Goal: Information Seeking & Learning: Learn about a topic

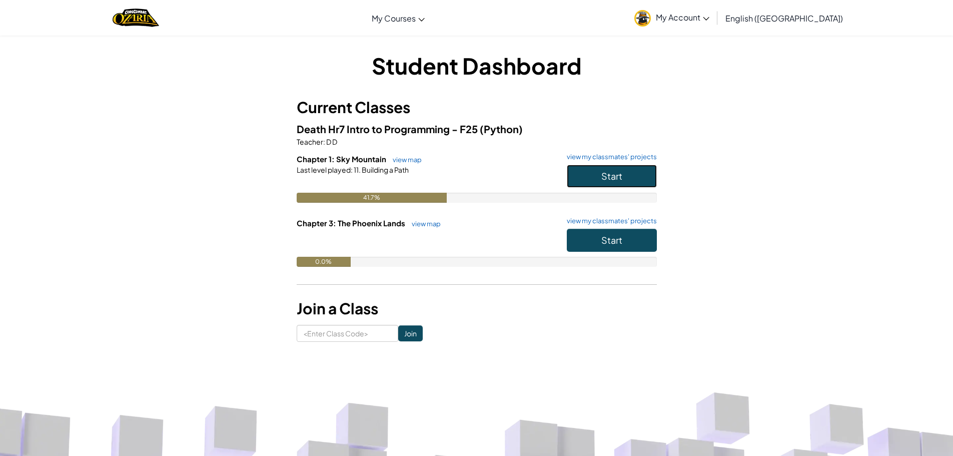
click at [652, 166] on button "Start" at bounding box center [612, 176] width 90 height 23
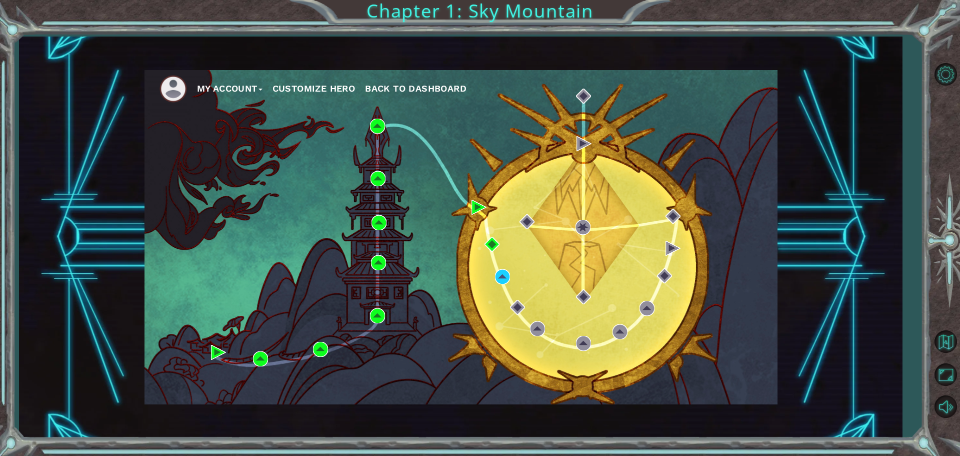
click at [952, 233] on div at bounding box center [945, 240] width 29 height 172
click at [822, 291] on div "My Account Customize Hero Back to Dashboard" at bounding box center [460, 237] width 883 height 401
drag, startPoint x: 823, startPoint y: 291, endPoint x: 783, endPoint y: 288, distance: 40.1
click at [783, 288] on div "My Account Customize Hero Back to Dashboard" at bounding box center [460, 237] width 883 height 401
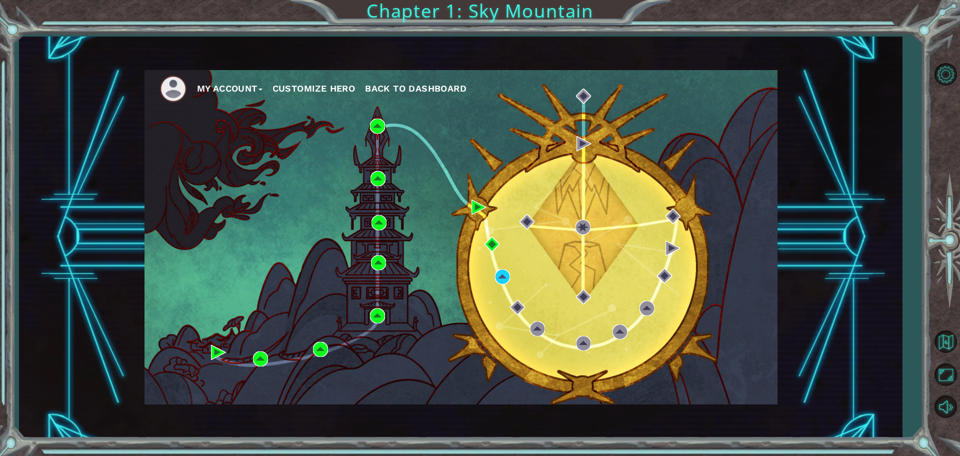
click at [783, 288] on div "My Account Customize Hero Back to Dashboard" at bounding box center [460, 237] width 883 height 401
click at [797, 289] on div "My Account Customize Hero Back to Dashboard" at bounding box center [460, 237] width 883 height 401
click at [776, 284] on div "My Account Customize Hero Back to Dashboard" at bounding box center [461, 237] width 633 height 334
click at [798, 290] on div "My Account Customize Hero Back to Dashboard" at bounding box center [460, 237] width 883 height 401
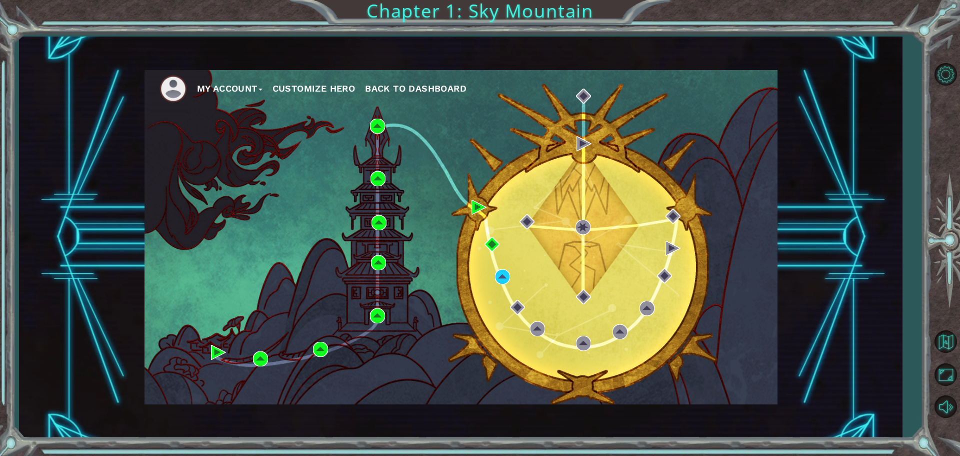
drag, startPoint x: 799, startPoint y: 290, endPoint x: 786, endPoint y: 289, distance: 13.0
click at [794, 291] on div "My Account Customize Hero Back to Dashboard" at bounding box center [460, 237] width 883 height 401
click at [785, 289] on div "My Account Customize Hero Back to Dashboard" at bounding box center [460, 237] width 883 height 401
click at [788, 289] on div "My Account Customize Hero Back to Dashboard" at bounding box center [460, 237] width 883 height 401
drag, startPoint x: 795, startPoint y: 293, endPoint x: 771, endPoint y: 280, distance: 26.9
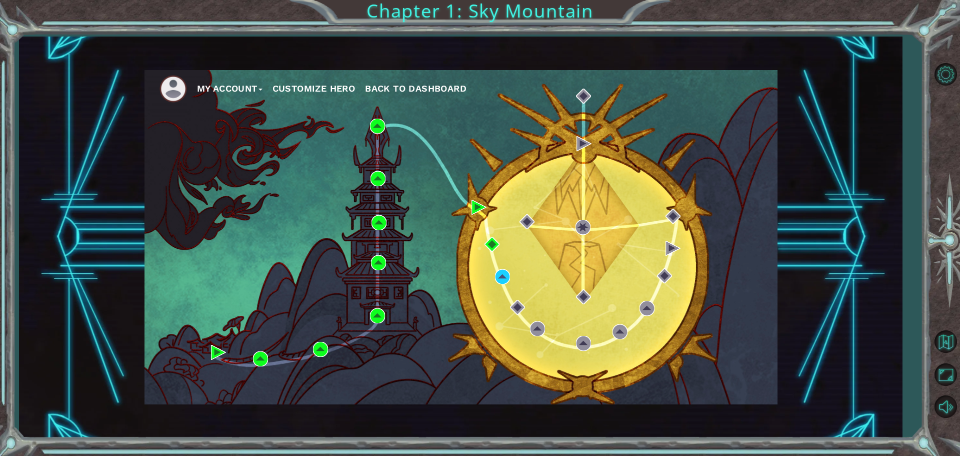
drag, startPoint x: 771, startPoint y: 280, endPoint x: 780, endPoint y: 286, distance: 10.1
drag, startPoint x: 780, startPoint y: 286, endPoint x: 786, endPoint y: 290, distance: 7.9
drag, startPoint x: 786, startPoint y: 290, endPoint x: 782, endPoint y: 301, distance: 11.7
drag, startPoint x: 777, startPoint y: 302, endPoint x: 771, endPoint y: 298, distance: 7.2
drag, startPoint x: 771, startPoint y: 298, endPoint x: 766, endPoint y: 296, distance: 5.1
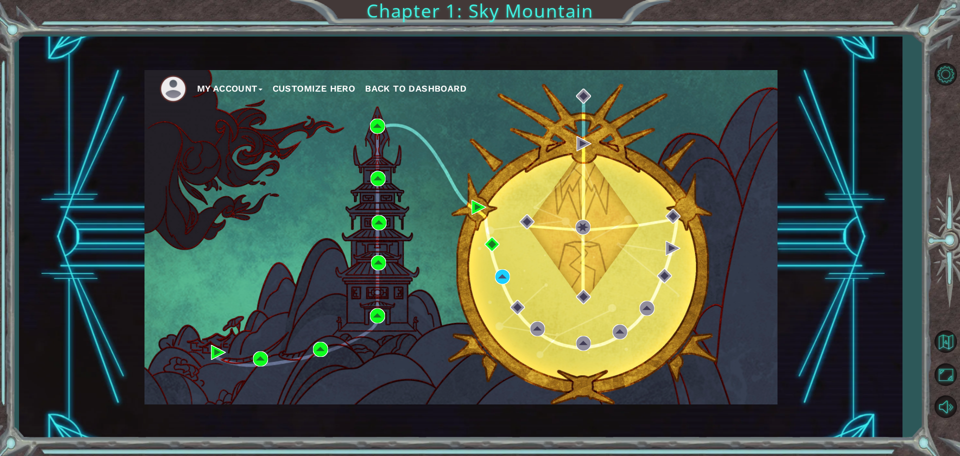
drag, startPoint x: 766, startPoint y: 296, endPoint x: 764, endPoint y: 289, distance: 7.3
drag, startPoint x: 764, startPoint y: 285, endPoint x: 777, endPoint y: 305, distance: 23.9
drag, startPoint x: 777, startPoint y: 305, endPoint x: 770, endPoint y: 298, distance: 9.9
drag, startPoint x: 764, startPoint y: 296, endPoint x: 795, endPoint y: 318, distance: 38.4
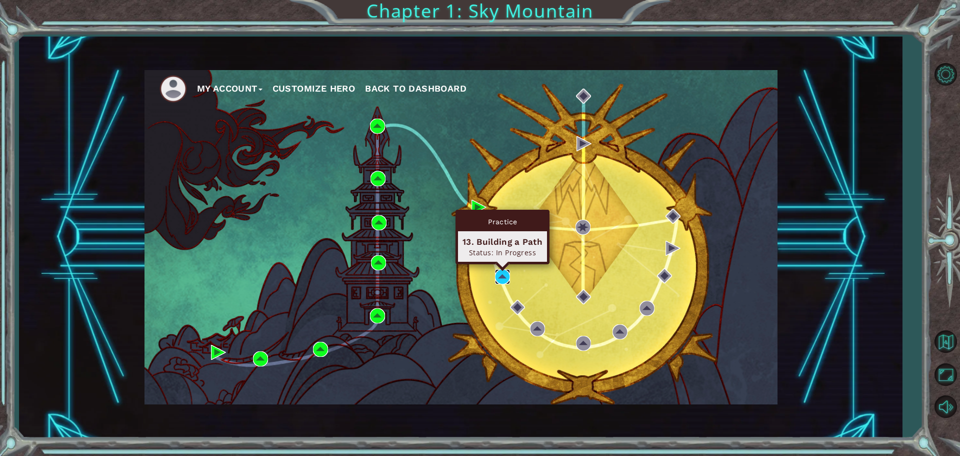
click at [502, 276] on img at bounding box center [502, 276] width 15 height 15
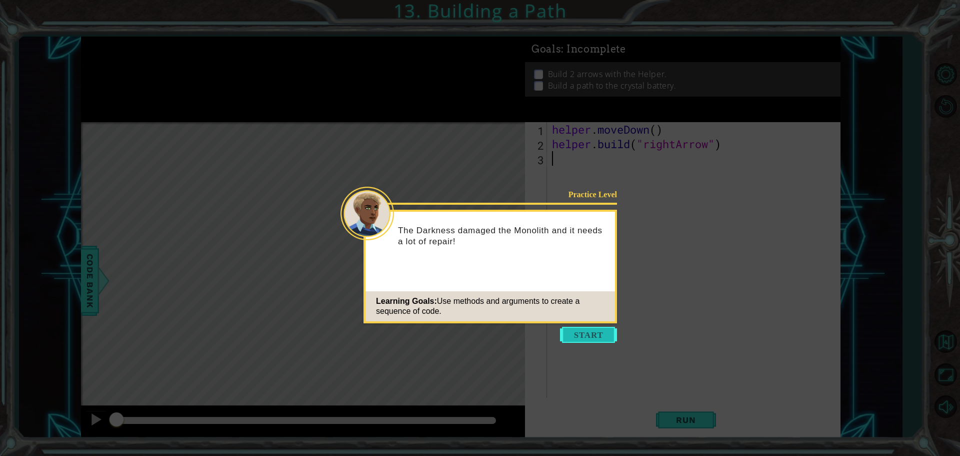
click at [592, 335] on button "Start" at bounding box center [588, 335] width 57 height 16
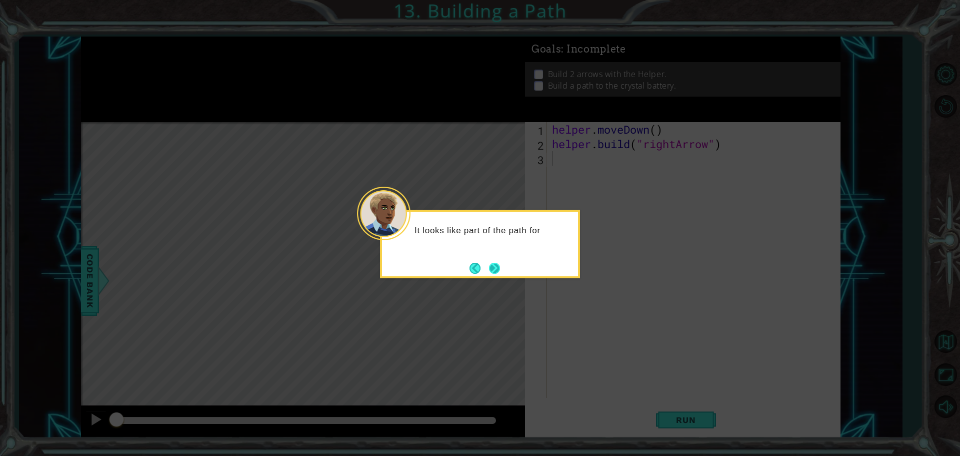
click at [497, 264] on button "Next" at bounding box center [495, 268] width 12 height 12
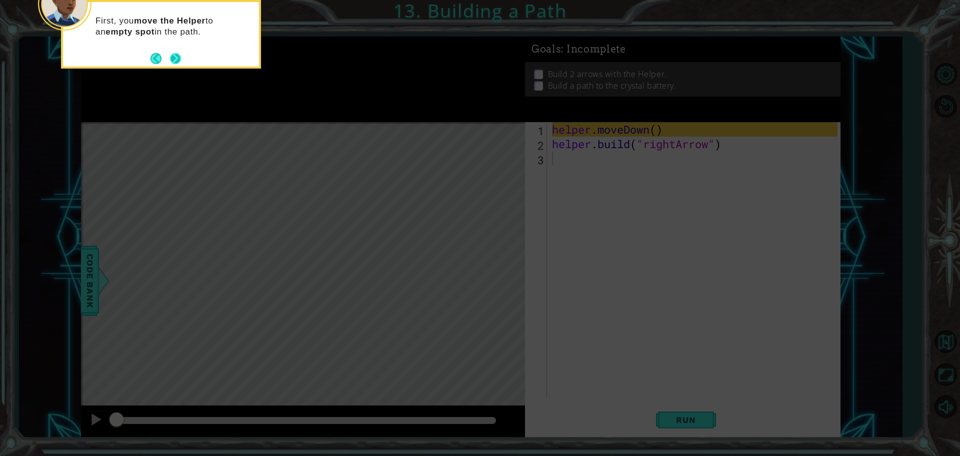
click at [181, 56] on button "Next" at bounding box center [175, 58] width 11 height 11
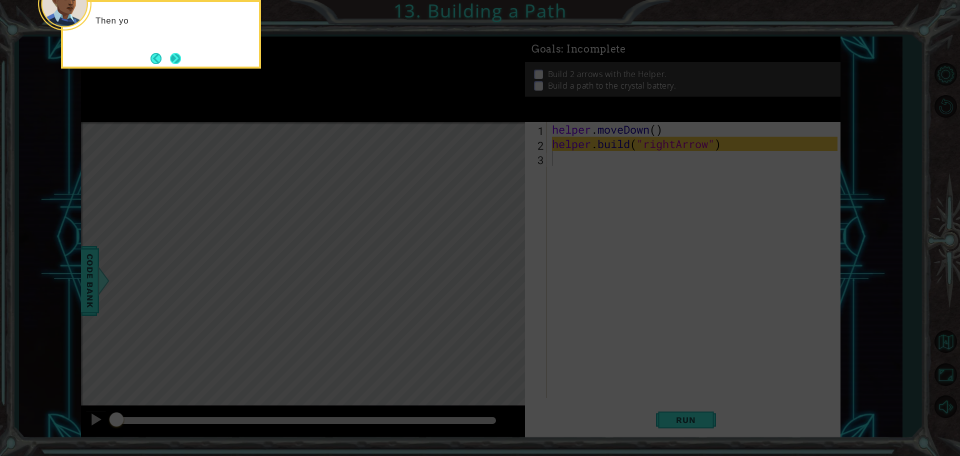
click at [181, 57] on button "Next" at bounding box center [175, 58] width 11 height 11
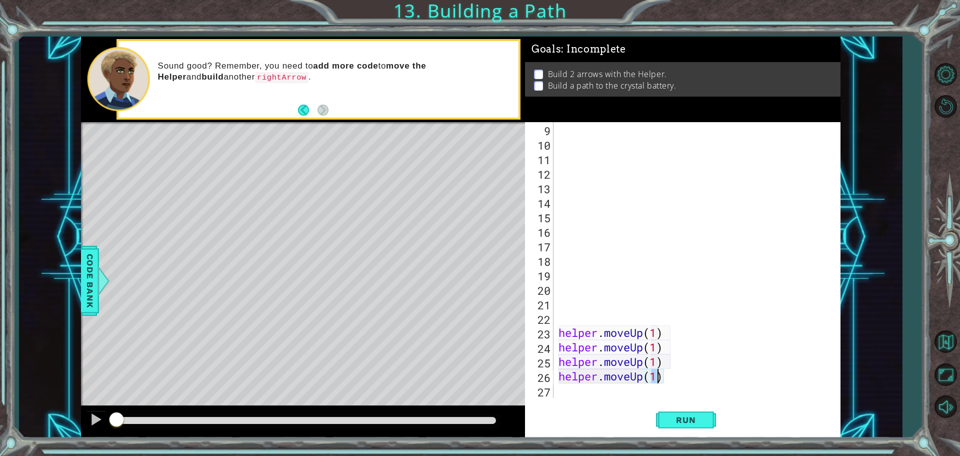
scroll to position [131, 0]
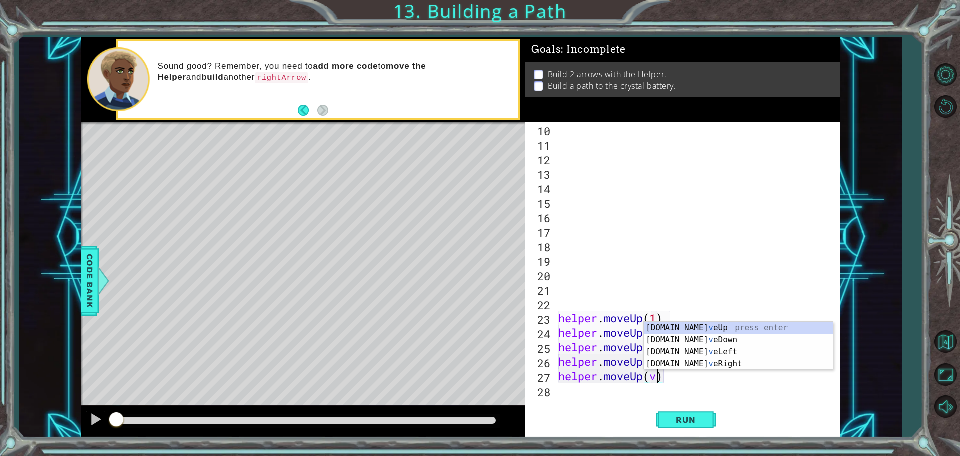
type textarea "helper.moveUp(vbv')"
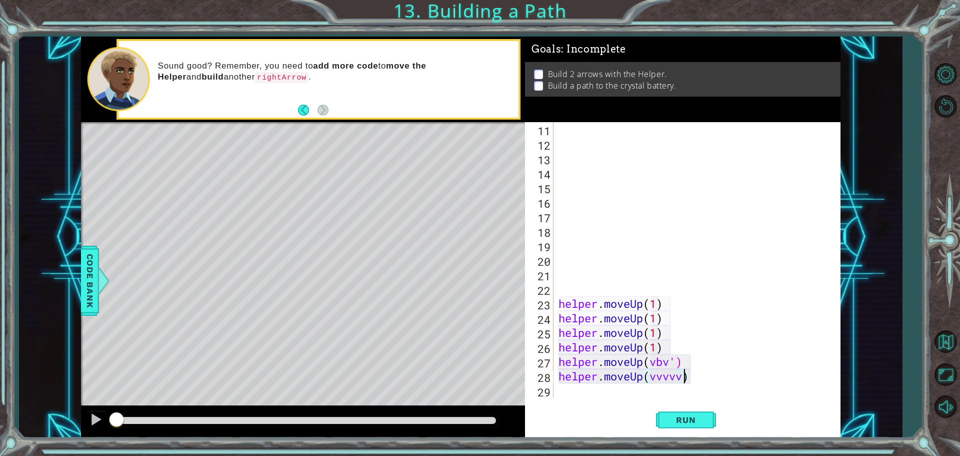
scroll to position [0, 6]
type textarea "helper.moveUp(vvvvvv)"
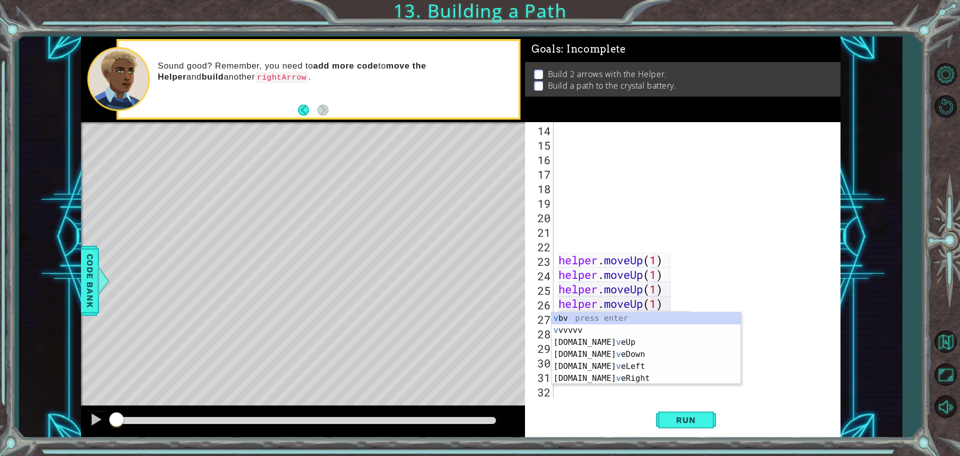
type textarea "vc"
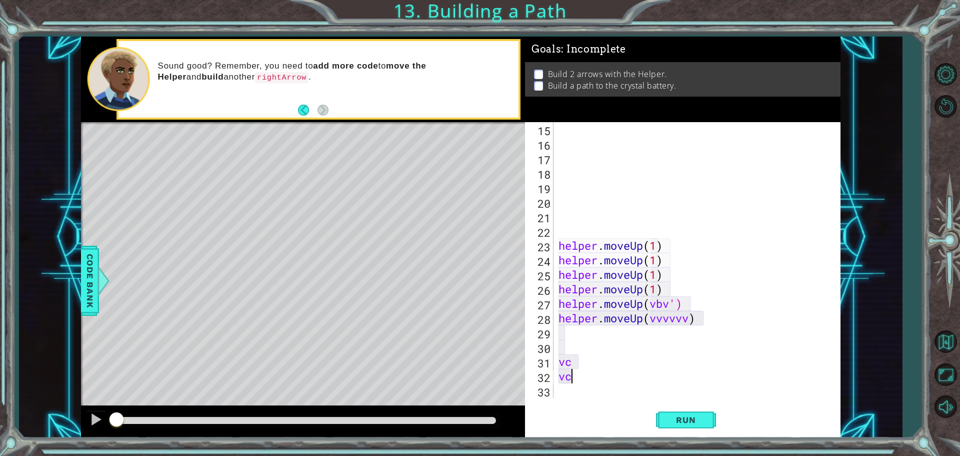
type textarea "vcc"
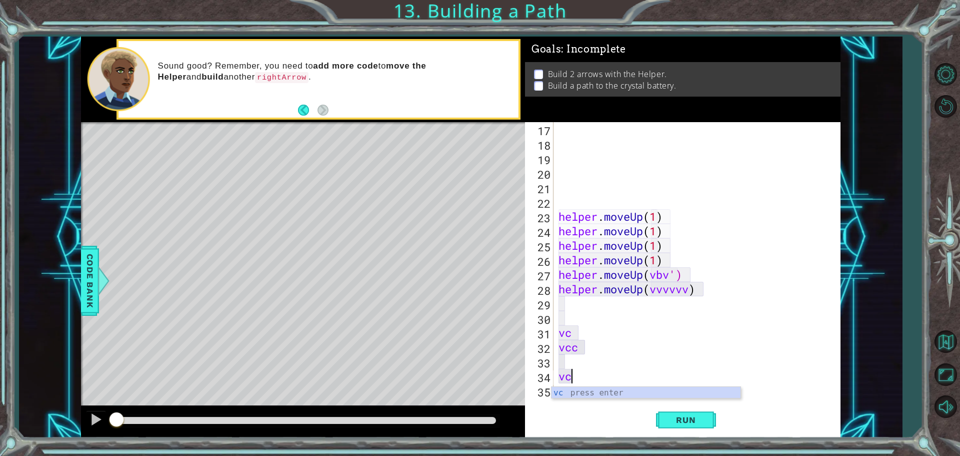
scroll to position [232, 0]
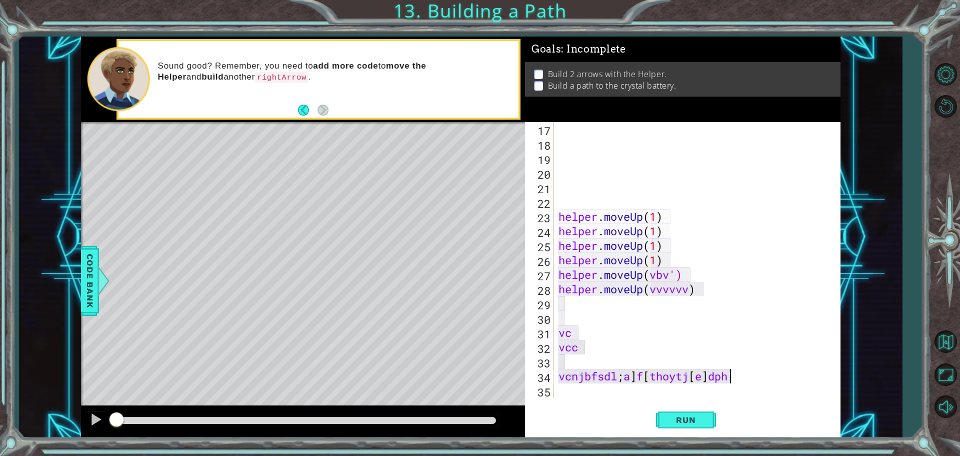
type textarea "vcnjbfsdl;a]f[thoytj[e]dphefd\"
type textarea "\"
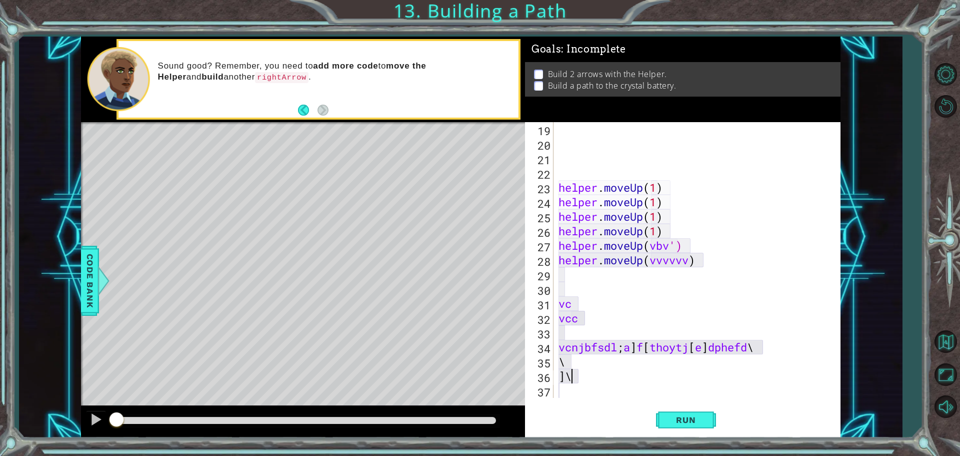
type textarea "]\]"
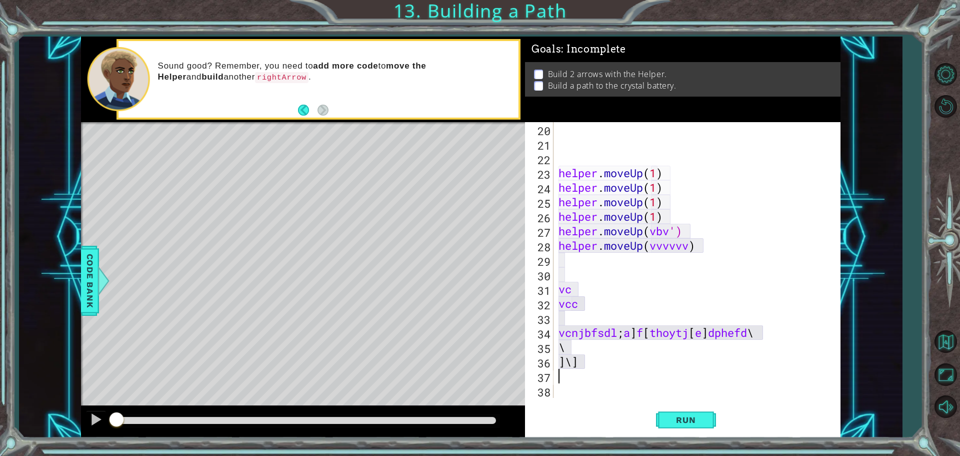
type textarea "thoytj"
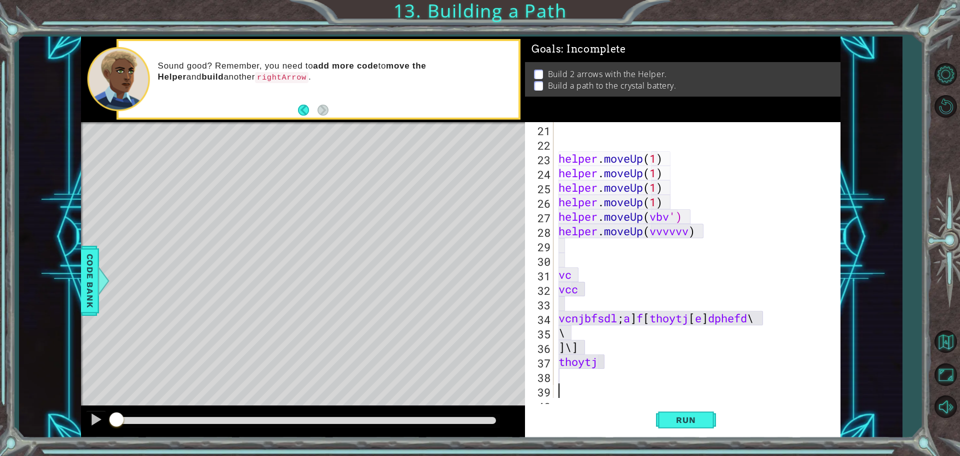
type textarea "helper.moveUp(jm)"
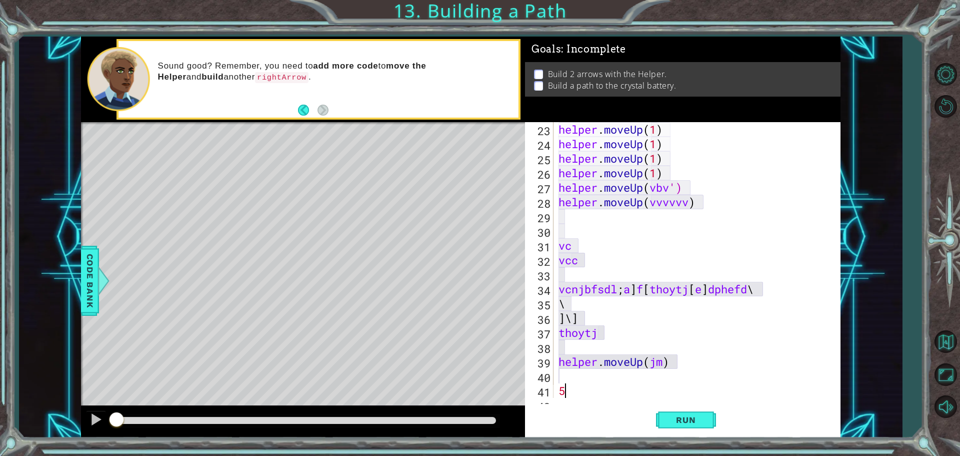
type textarea "5thy"
type textarea "[DOMAIN_NAME]("rightArrow"u")"
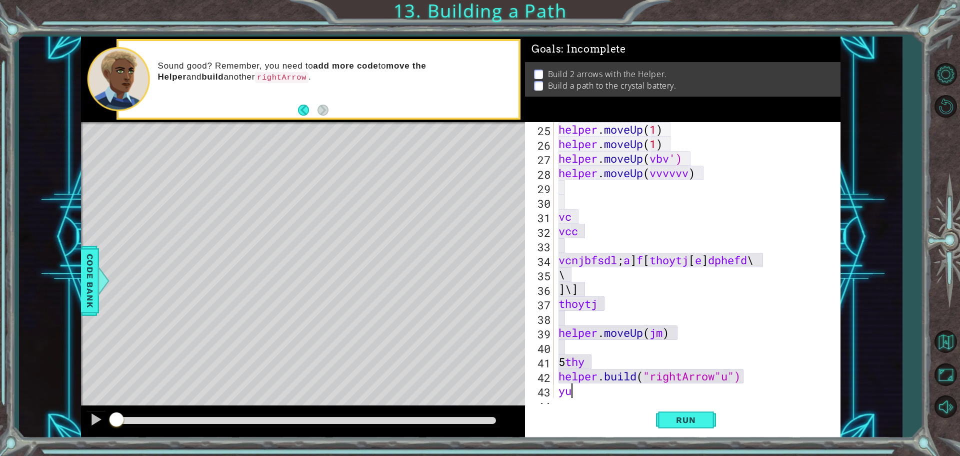
scroll to position [0, 0]
type textarea "yut"
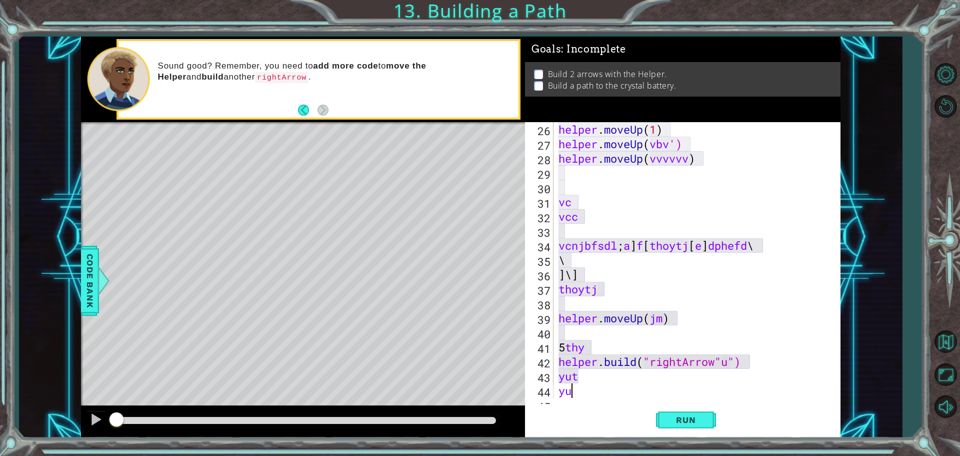
type textarea "yut"
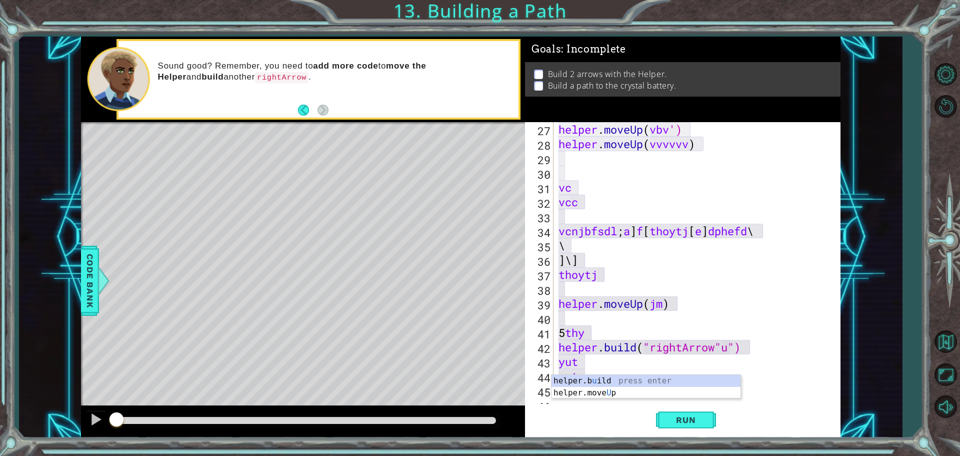
scroll to position [0, 5]
type textarea "[DOMAIN_NAME]("tuj")"
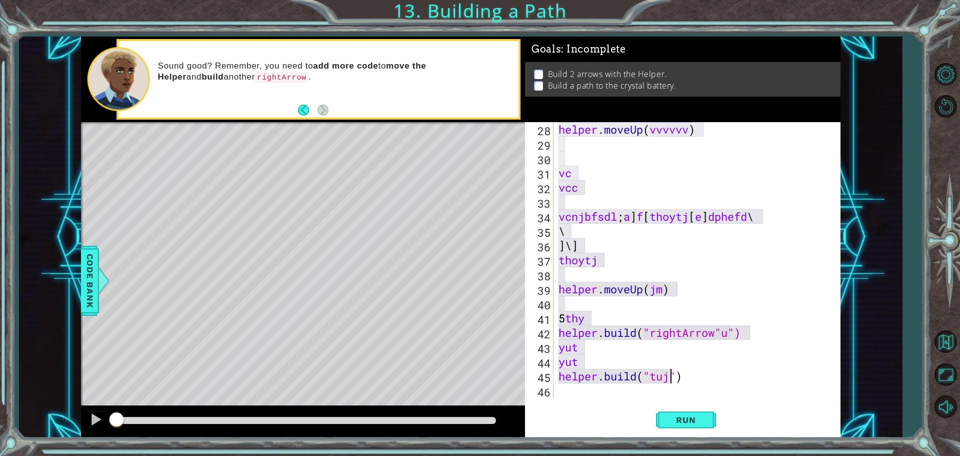
scroll to position [0, 0]
type textarea "tu"
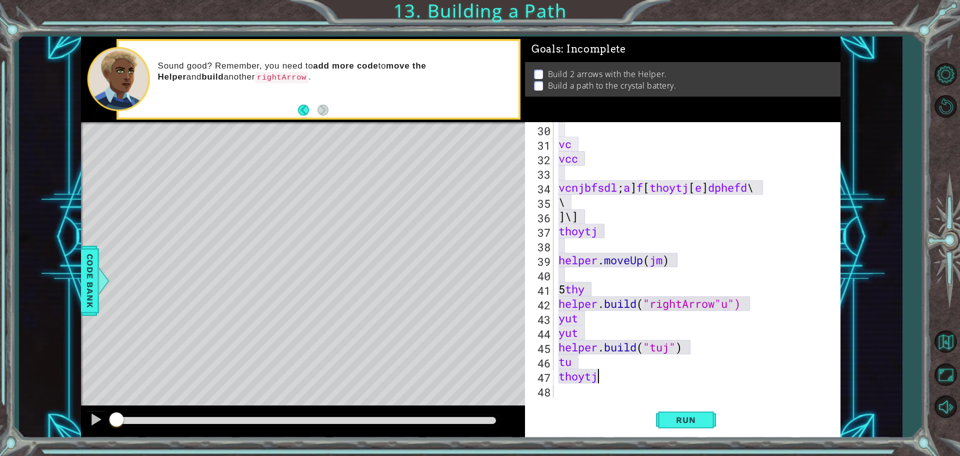
type textarea "thoytju"
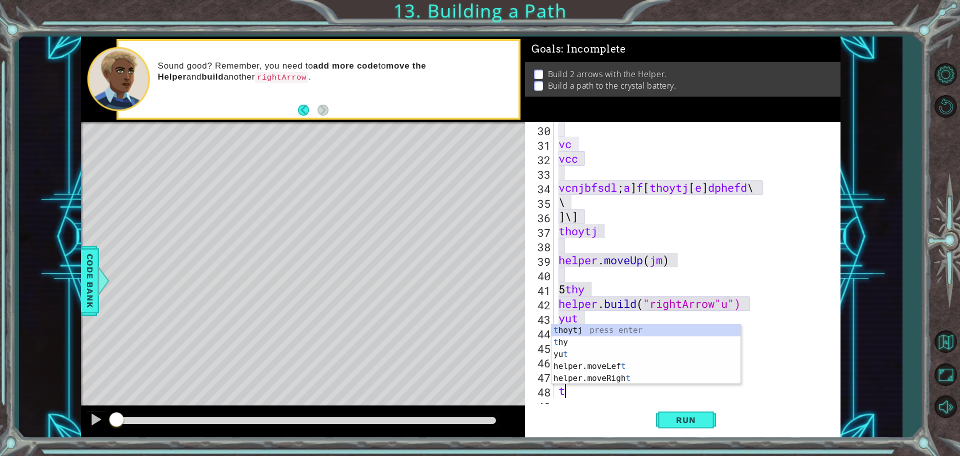
type textarea "tu"
type textarea "jt"
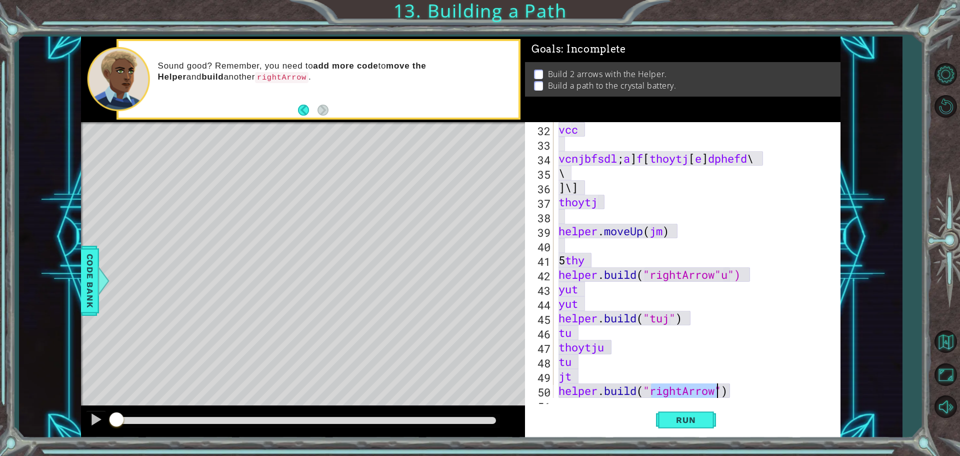
type textarea "[DOMAIN_NAME]("tuy ")"
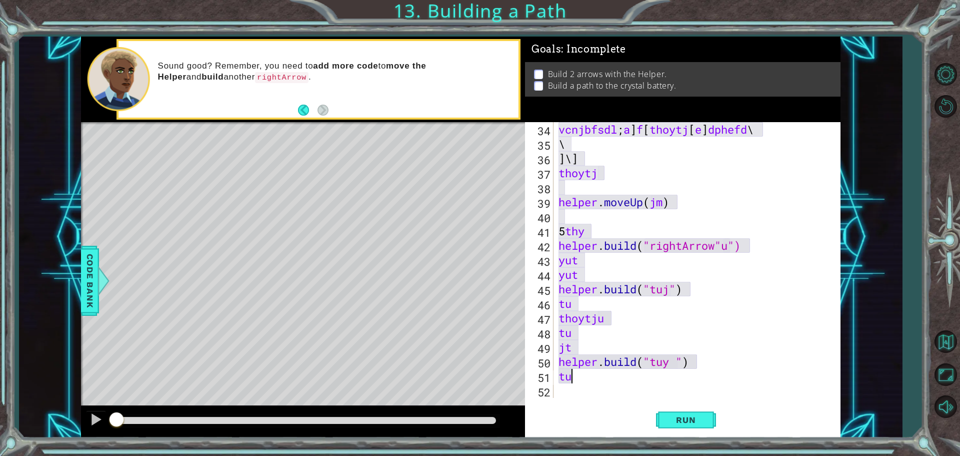
type textarea "tut"
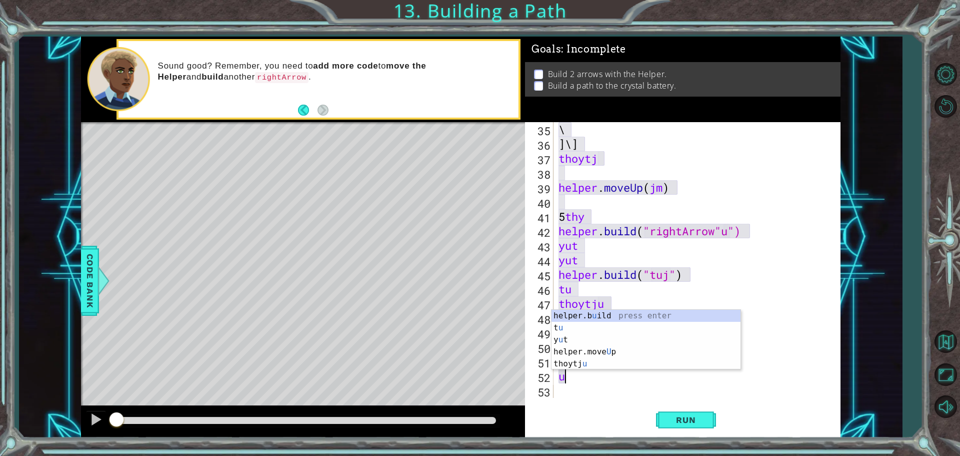
type textarea "[DOMAIN_NAME]("tuy ")"
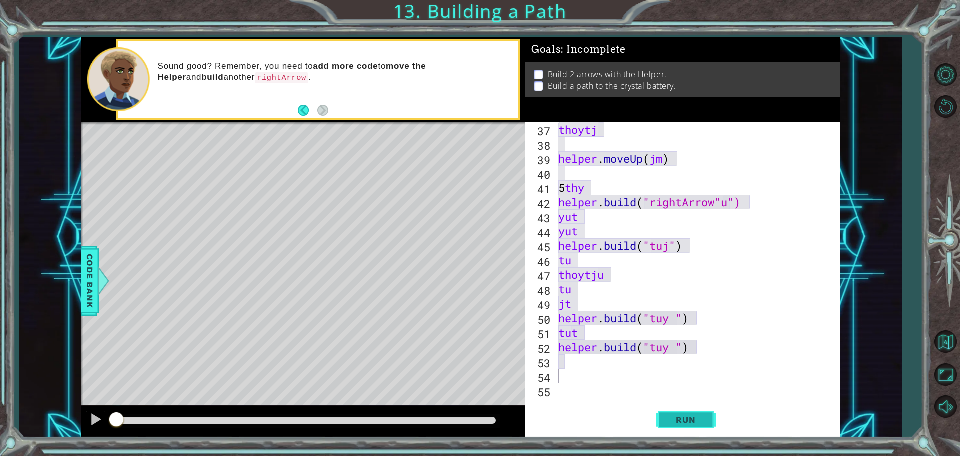
click at [704, 416] on span "Run" at bounding box center [686, 420] width 40 height 10
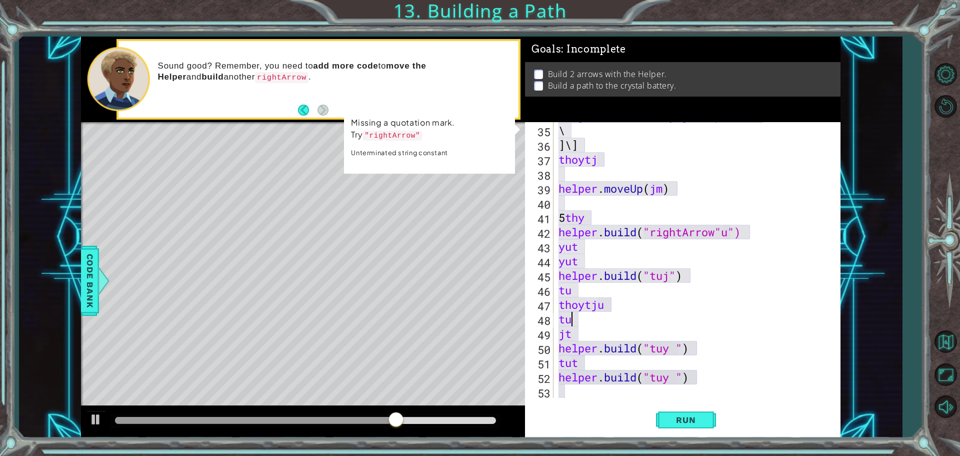
click at [643, 320] on div "vcnjbfsdl ; a ] f [ thoytj [ e ] dphefd \ \ ] \ ] thoytj helper . moveUp ( jm )…" at bounding box center [696, 261] width 279 height 305
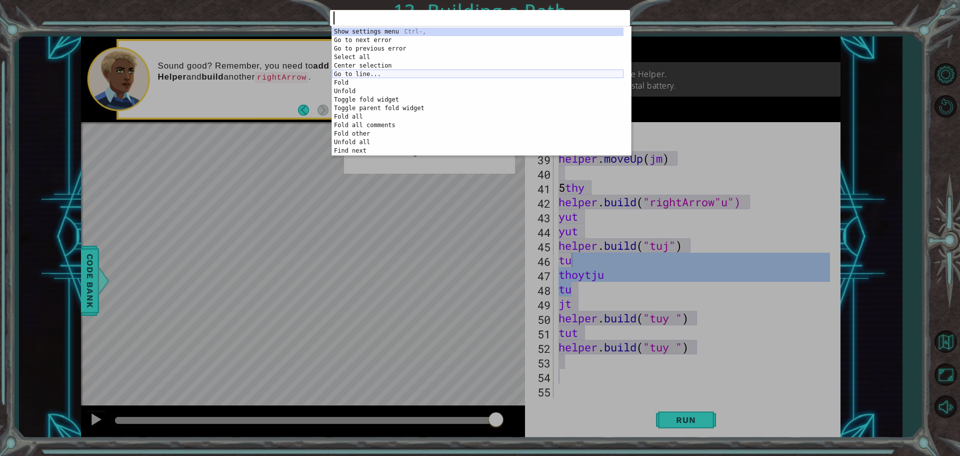
click at [373, 74] on div "Show settings menu Ctrl-, Go to next error Alt-E Go to previous error Alt-Shift…" at bounding box center [478, 101] width 292 height 147
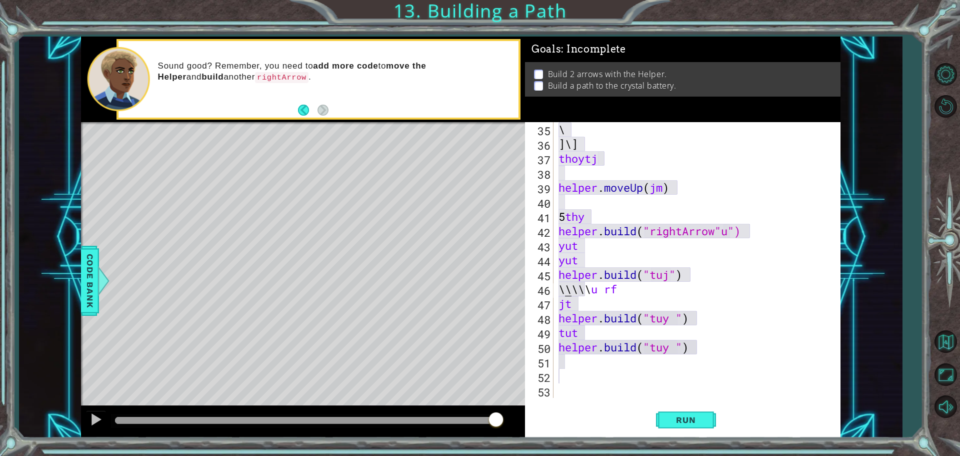
scroll to position [0, 2]
type textarea "\9jpu0\\\\\u rf"
